Goal: Check status: Check status

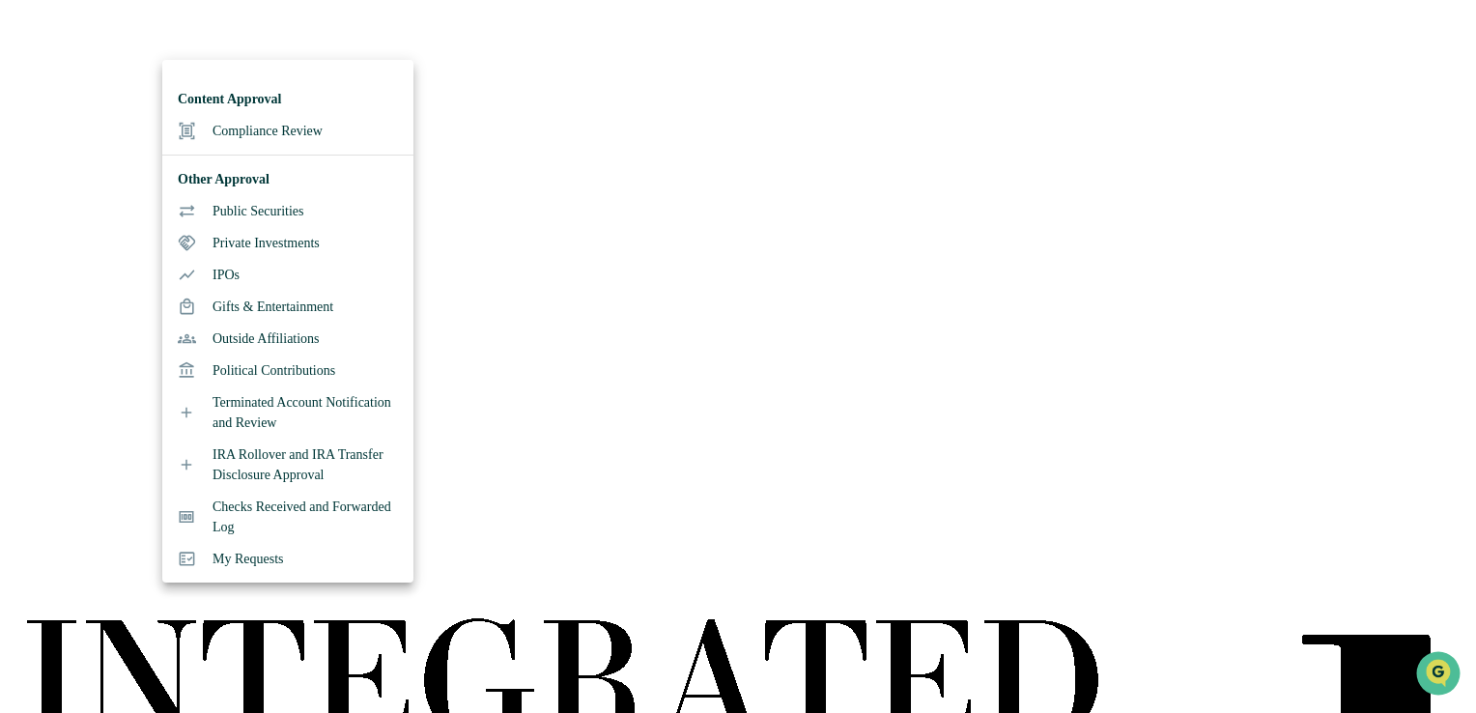
click at [205, 120] on li "Compliance Review" at bounding box center [287, 131] width 251 height 32
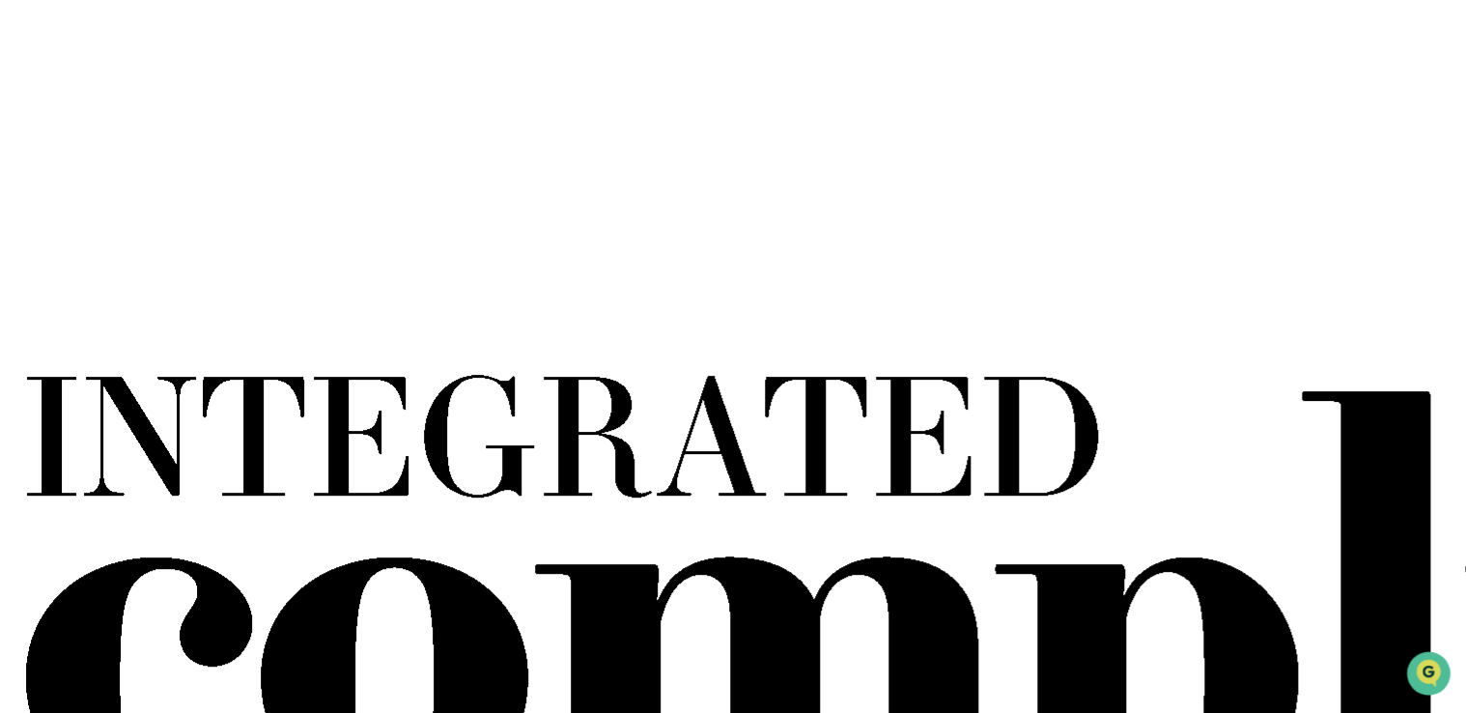
scroll to position [290, 0]
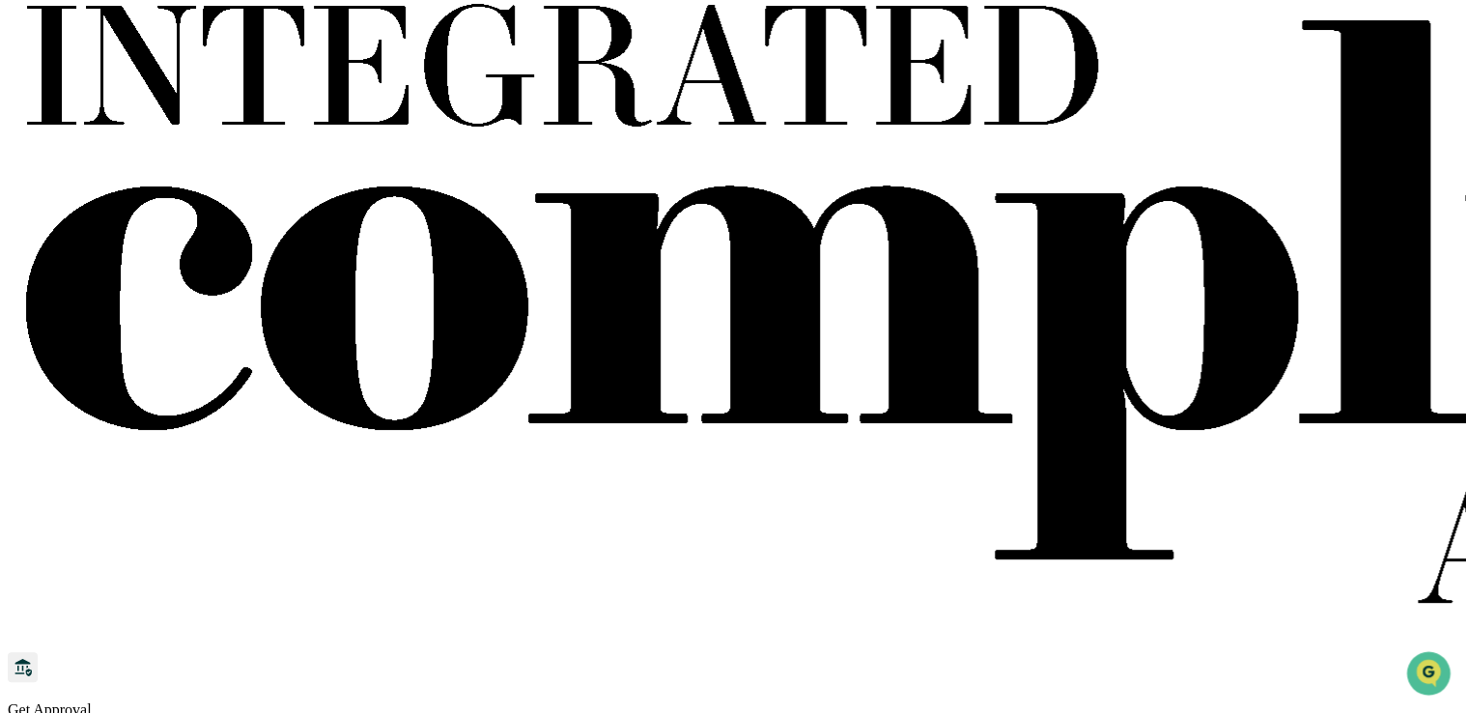
scroll to position [676, 0]
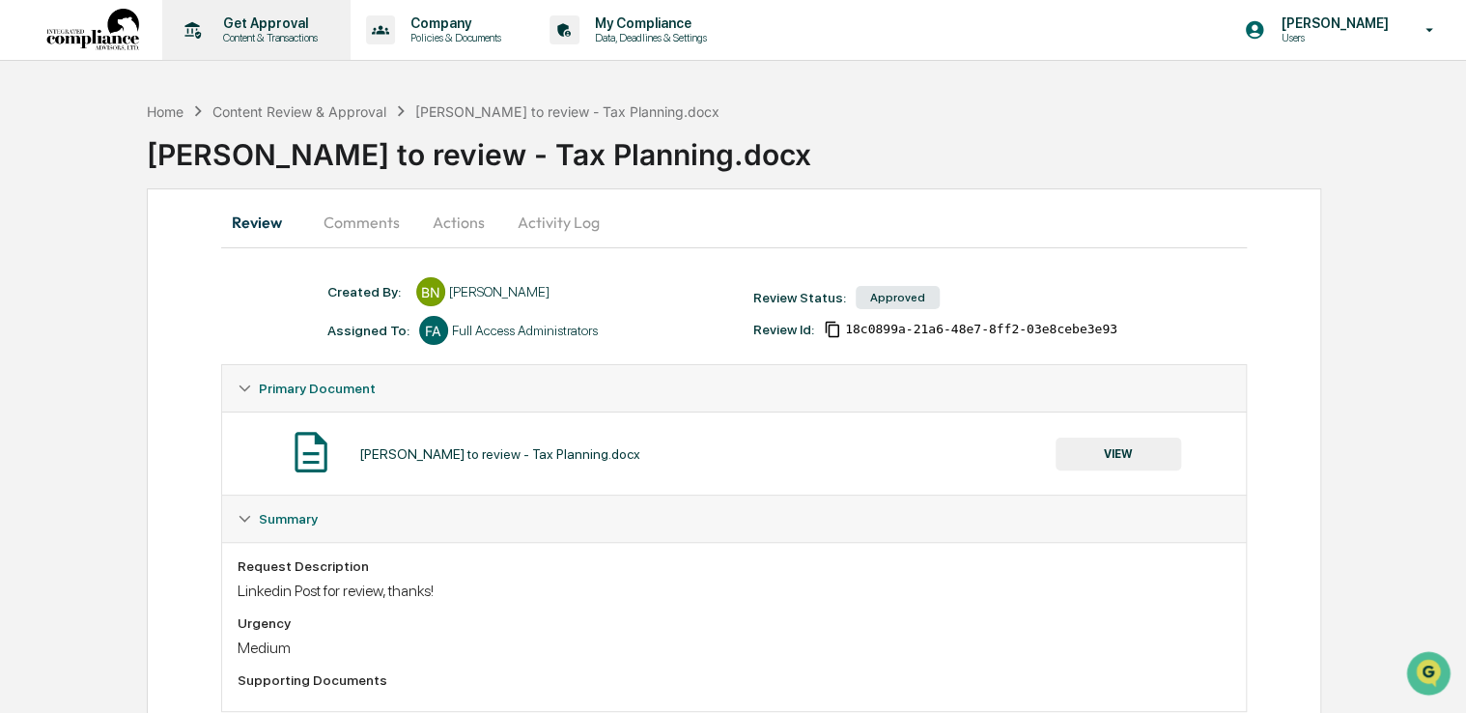
click at [294, 25] on p "Get Approval" at bounding box center [268, 22] width 120 height 15
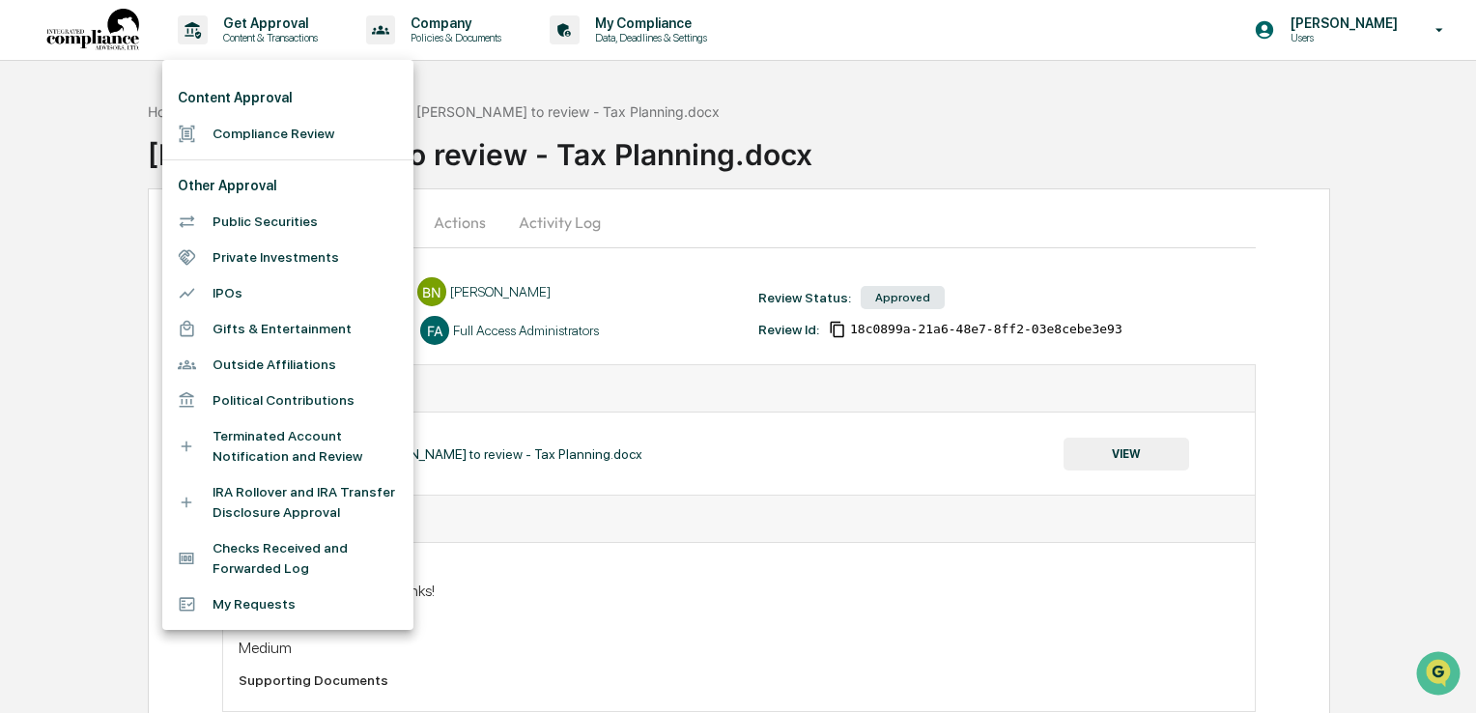
click at [236, 144] on li "Compliance Review" at bounding box center [287, 134] width 251 height 36
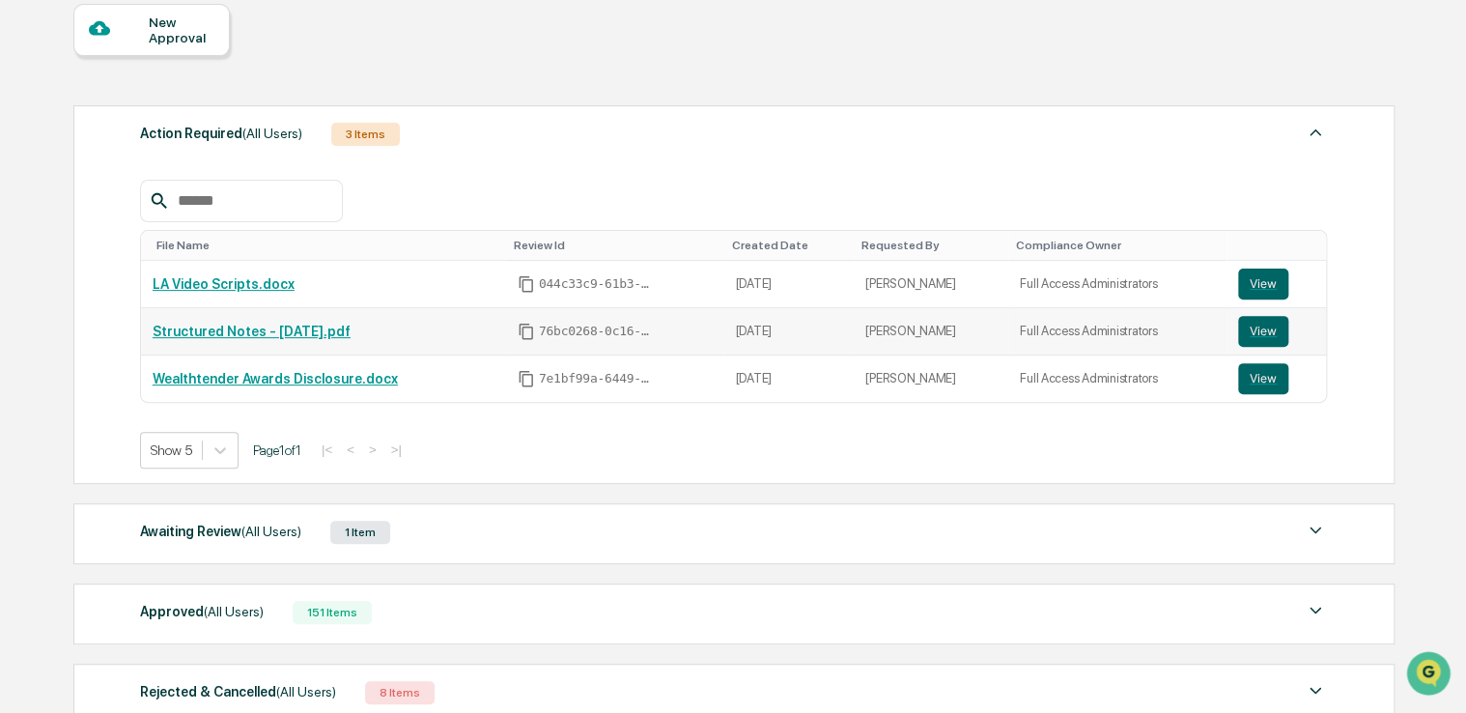
scroll to position [337, 0]
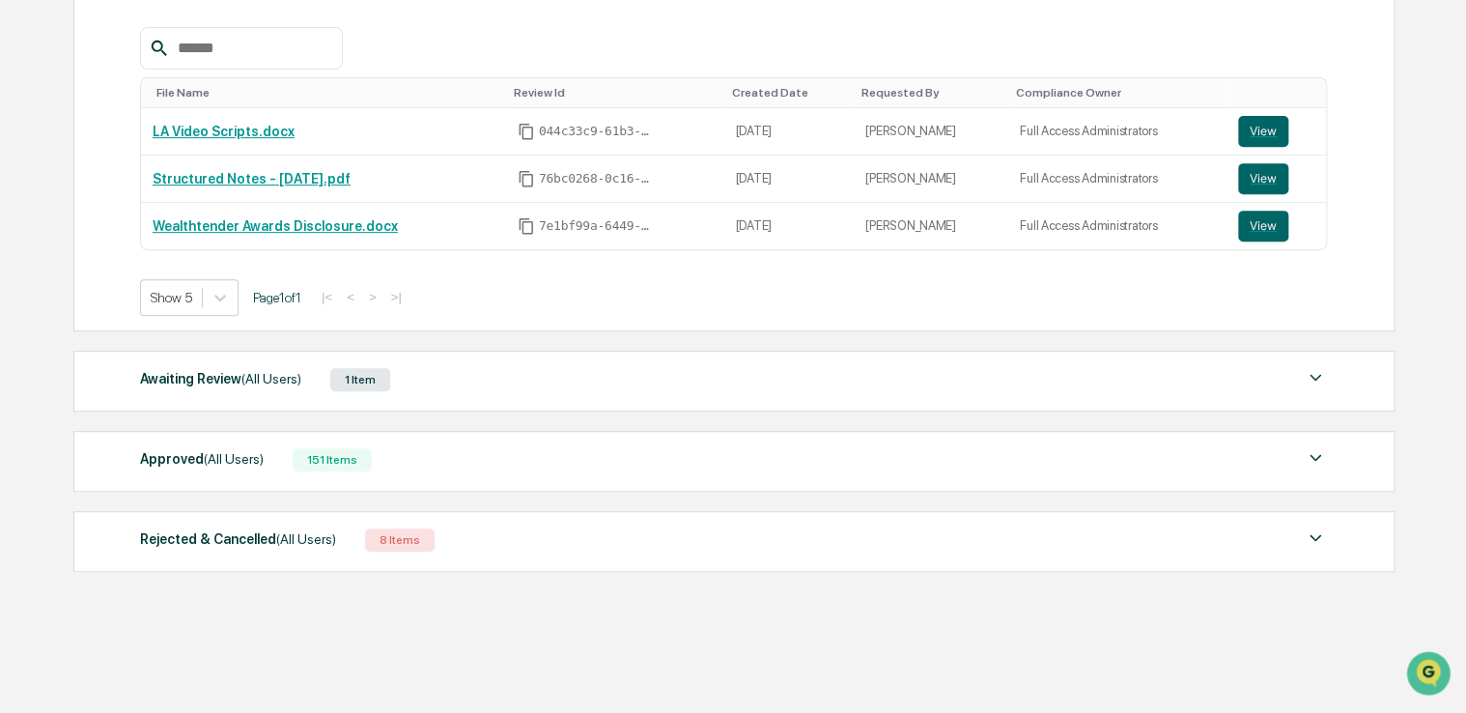
click at [185, 454] on div "Approved (All Users)" at bounding box center [202, 458] width 124 height 25
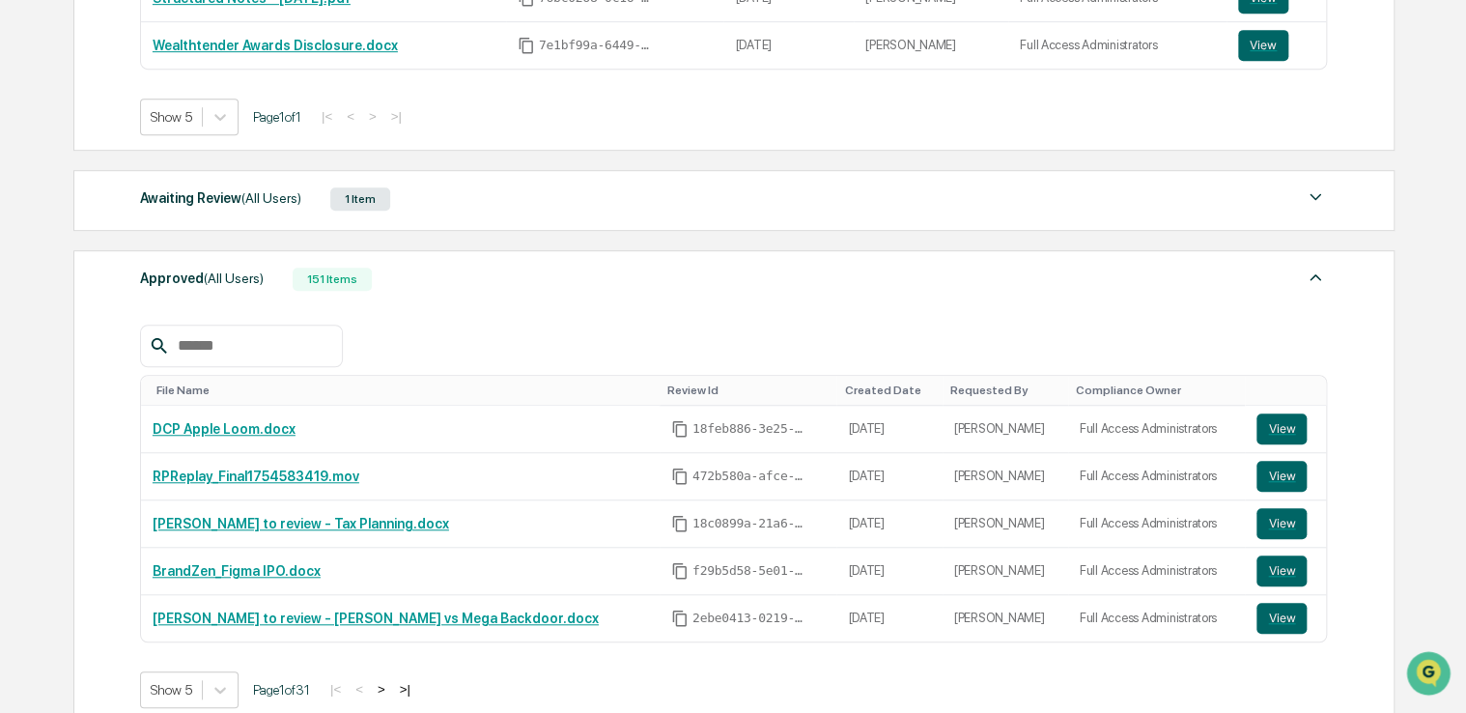
scroll to position [530, 0]
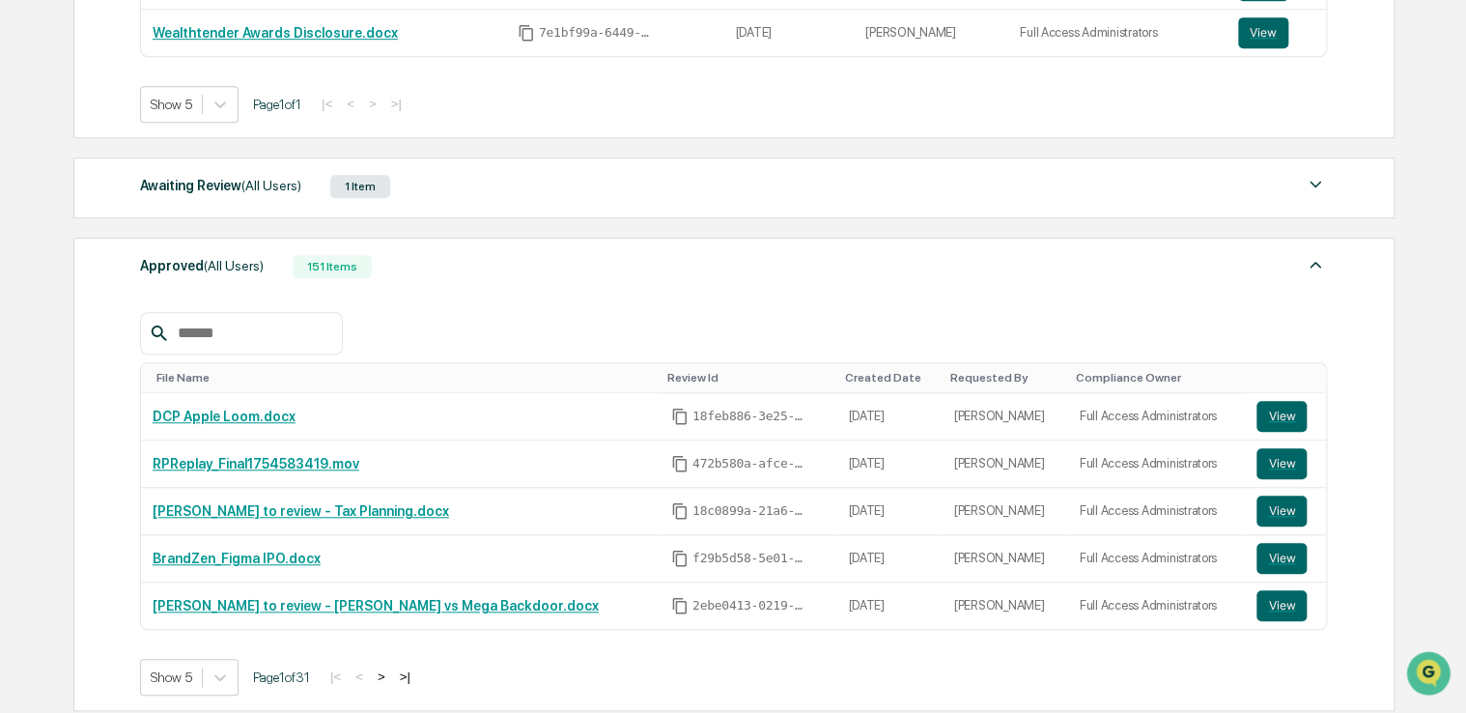
click at [391, 672] on button ">" at bounding box center [381, 676] width 19 height 16
